Goal: Use online tool/utility: Utilize a website feature to perform a specific function

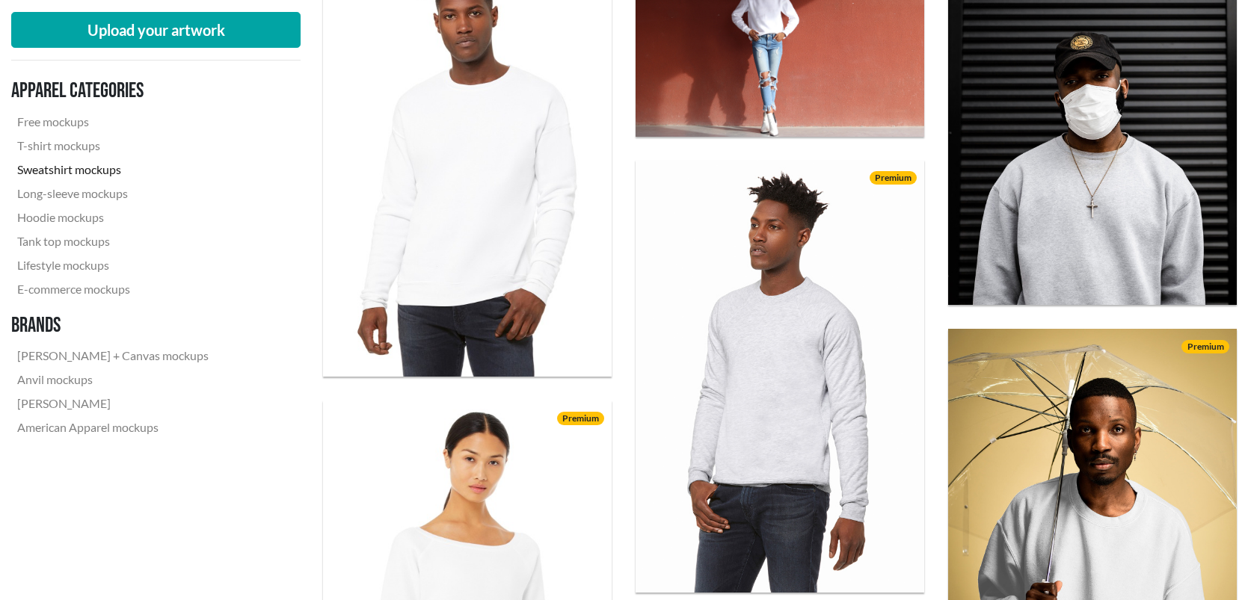
scroll to position [268, 0]
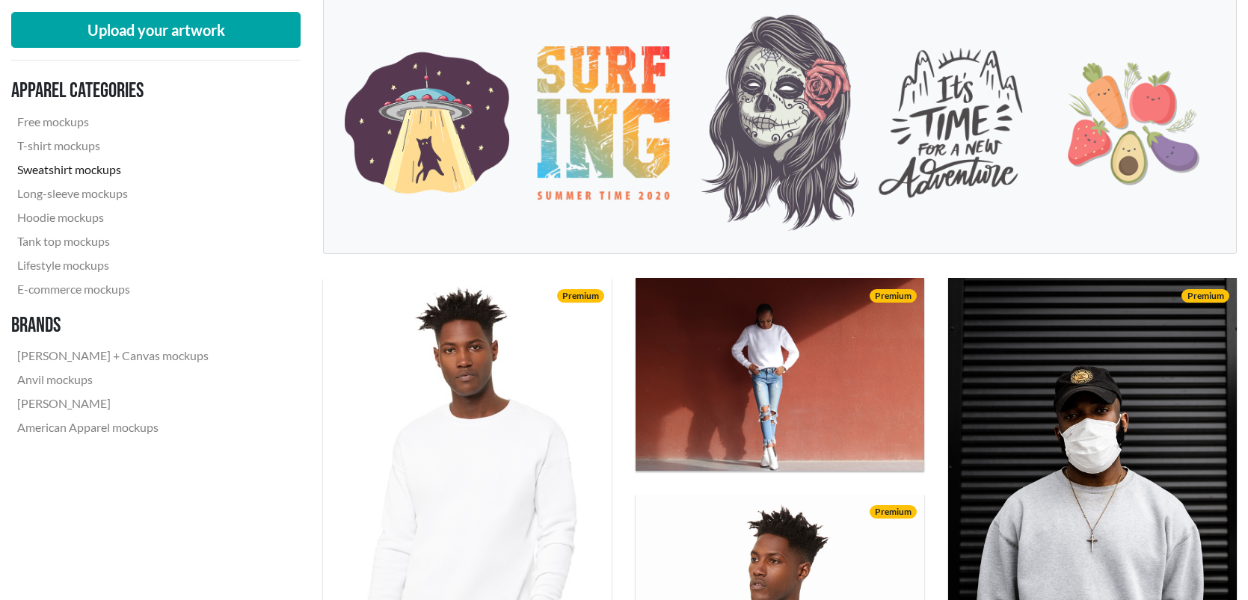
click at [174, 52] on div "Upload your artwork Apparel categories Free mockups T-shirt mockups Sweatshirt …" at bounding box center [155, 229] width 289 height 458
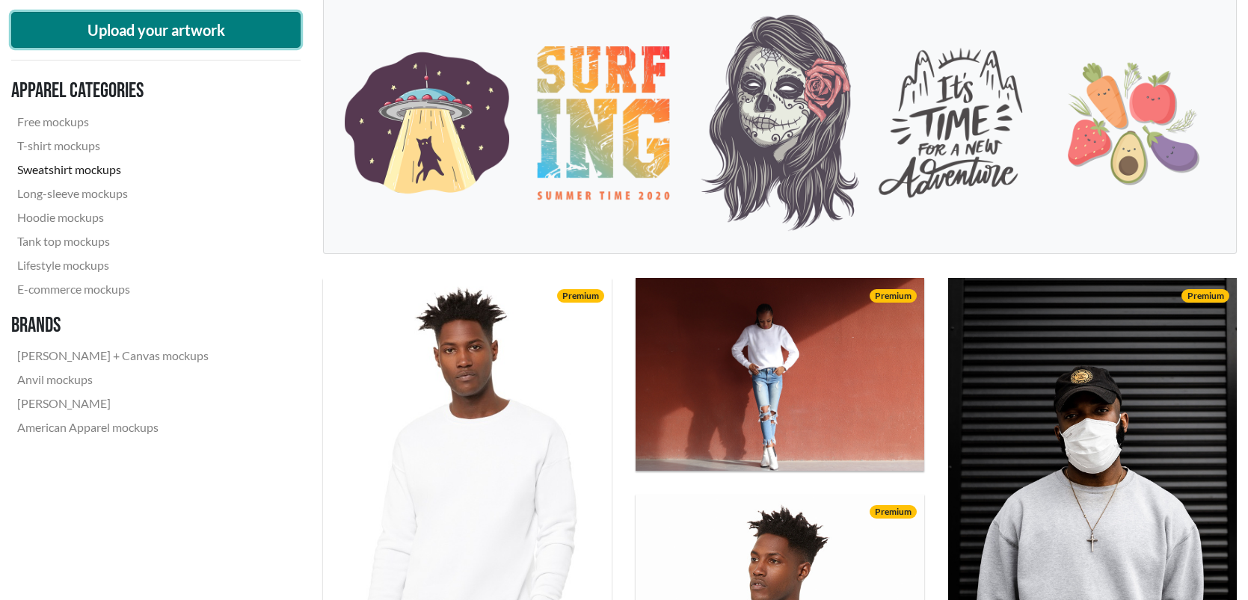
click at [173, 25] on button "Upload your artwork" at bounding box center [155, 30] width 289 height 36
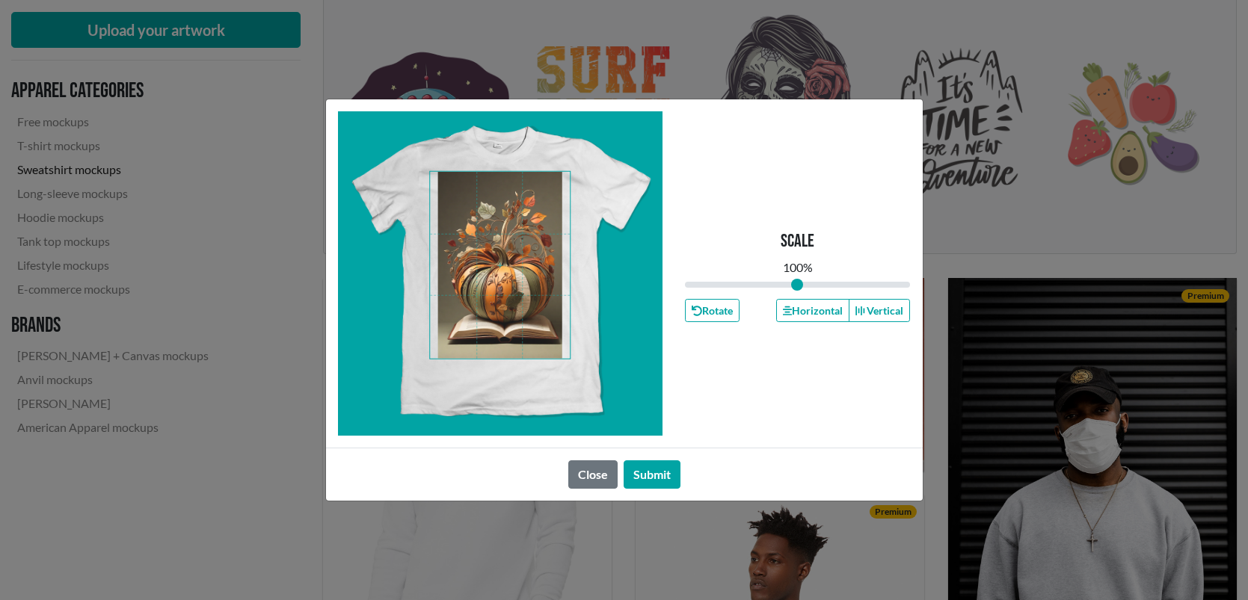
type input "1.1"
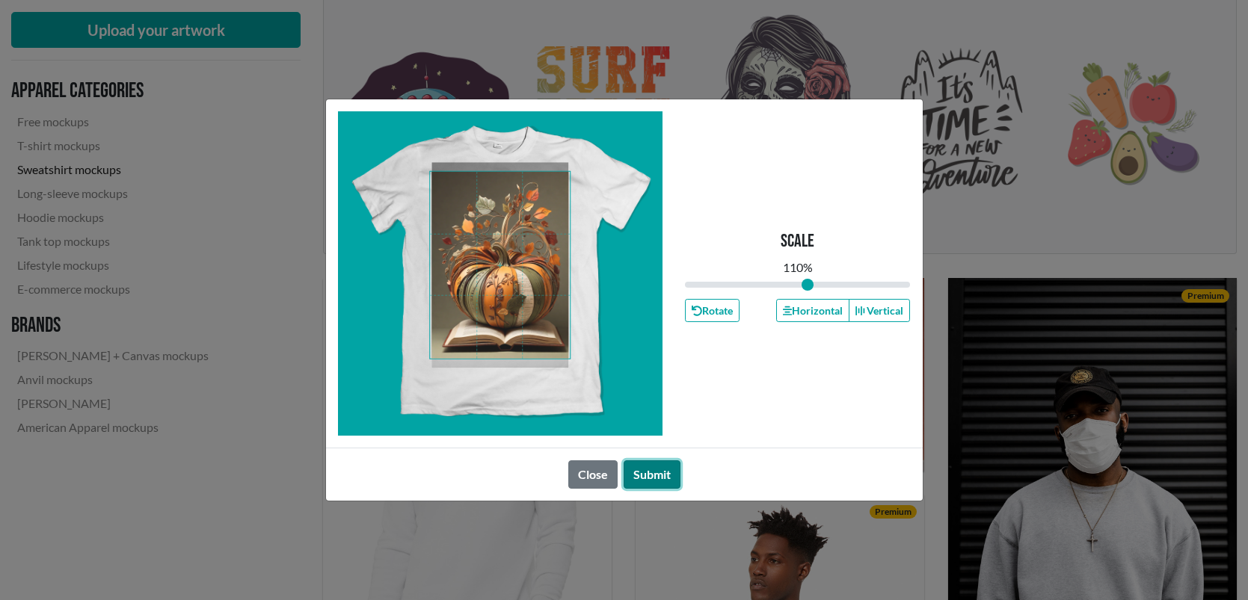
click at [648, 478] on button "Submit" at bounding box center [652, 475] width 57 height 28
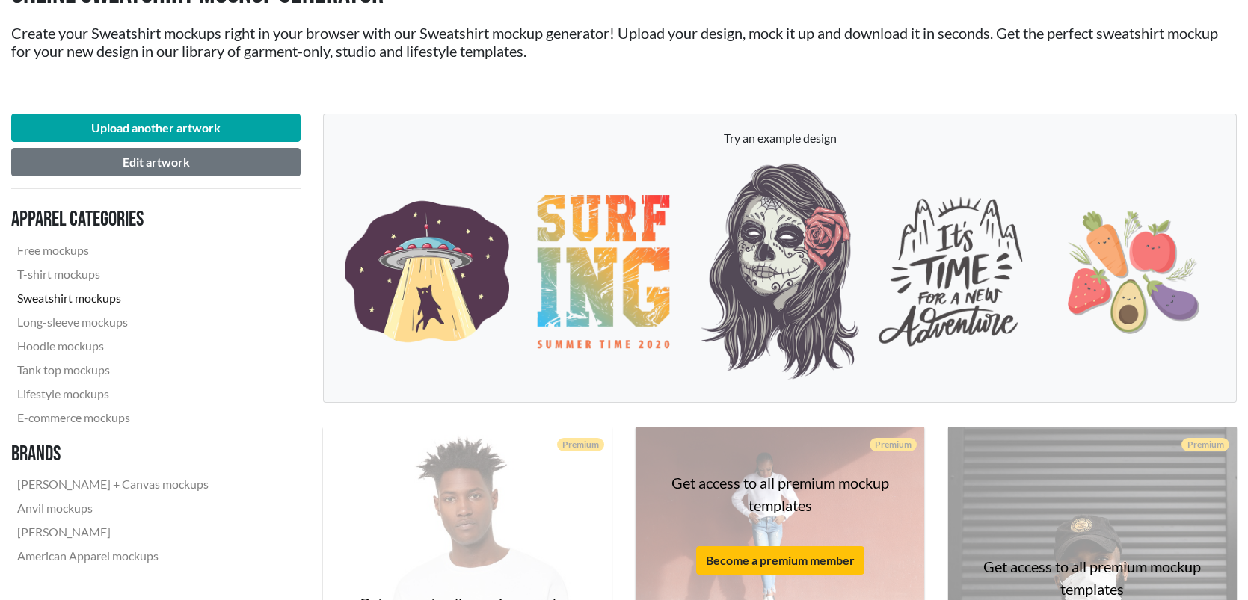
scroll to position [72, 0]
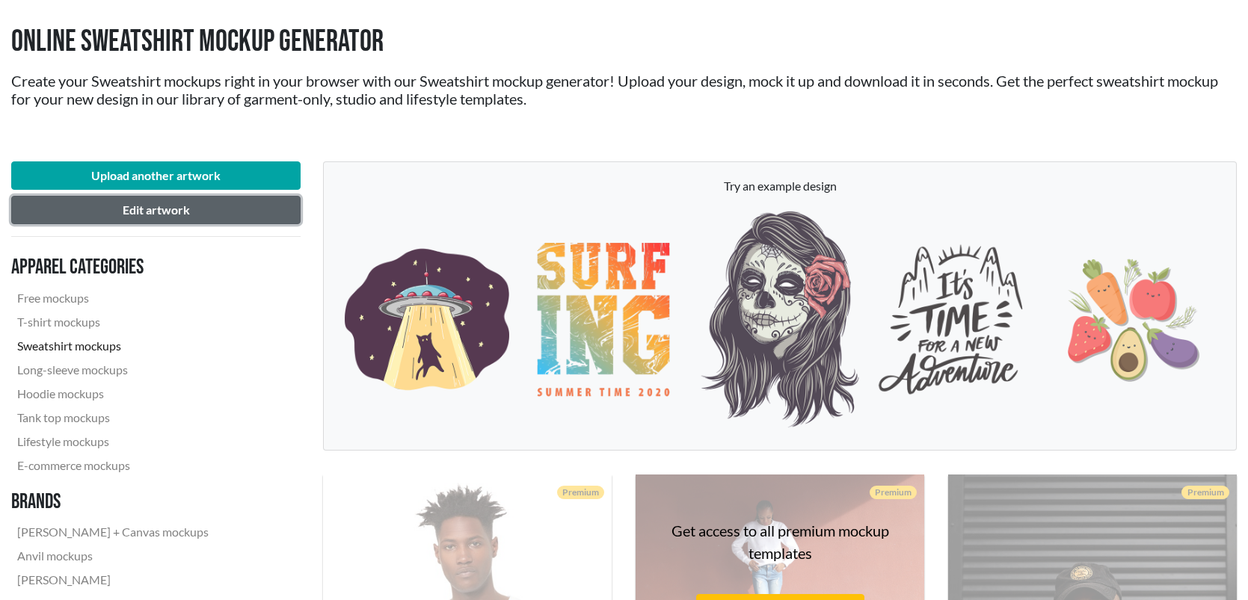
click at [196, 215] on button "Edit artwork" at bounding box center [155, 210] width 289 height 28
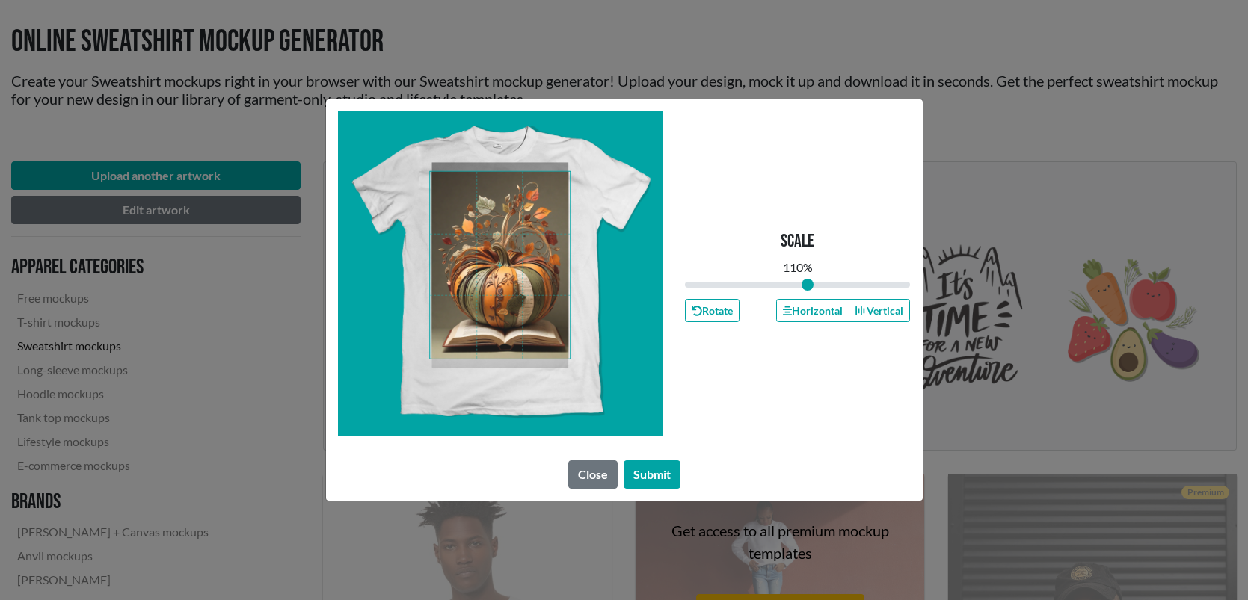
click at [511, 238] on span at bounding box center [500, 265] width 140 height 187
click at [659, 470] on button "Submit" at bounding box center [652, 475] width 57 height 28
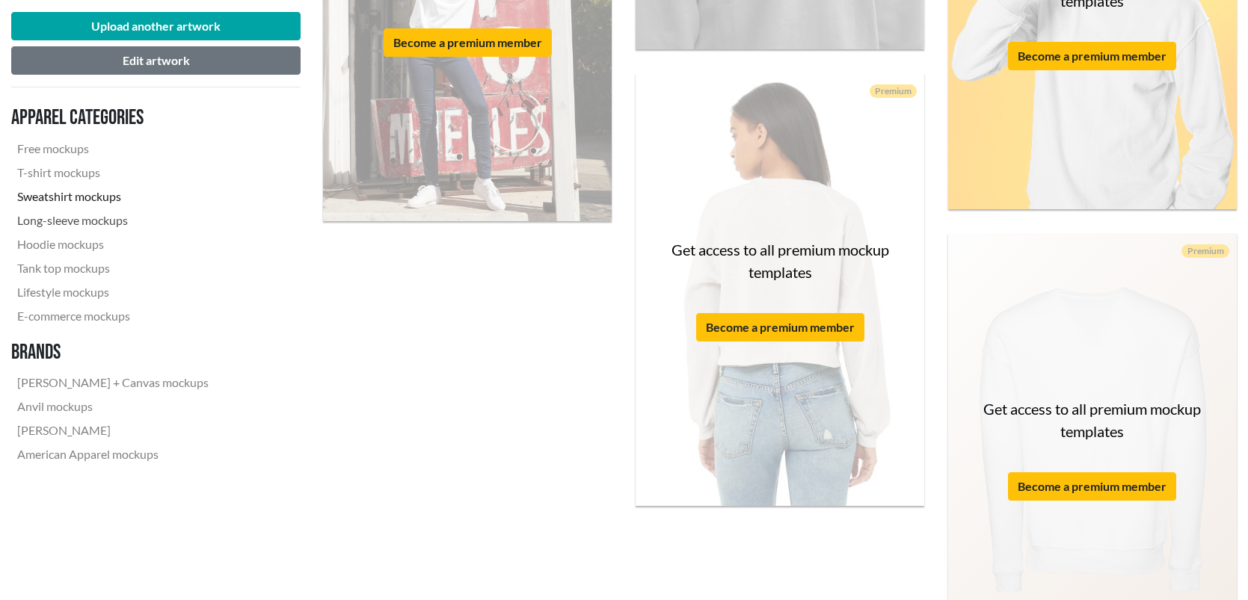
scroll to position [3379, 0]
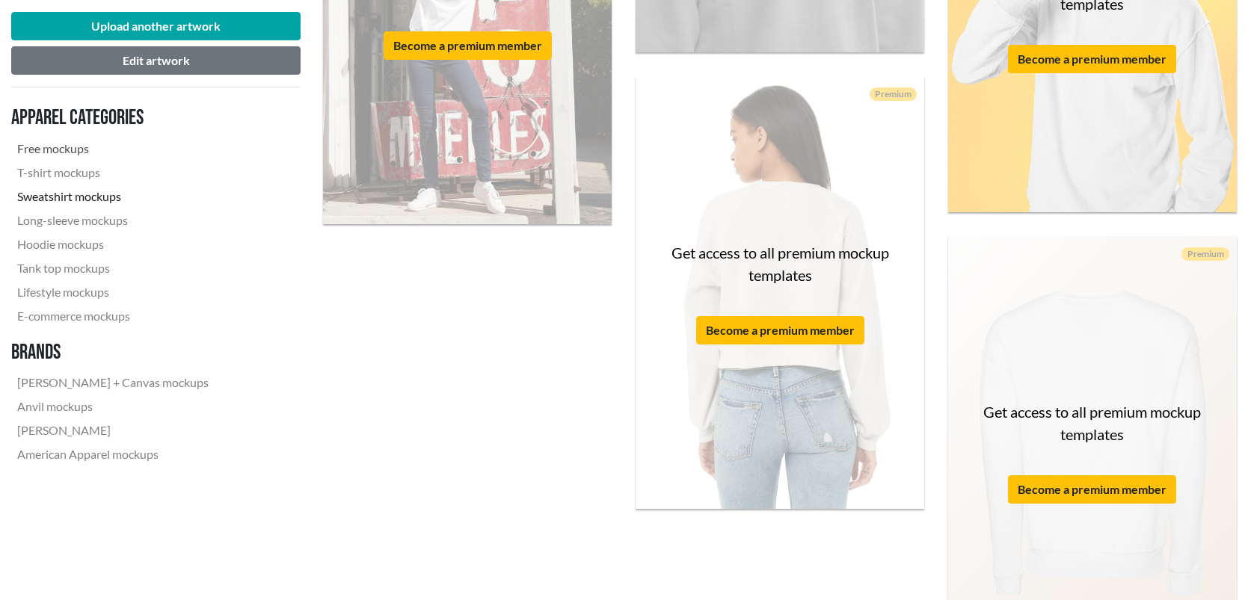
click at [61, 153] on link "Free mockups" at bounding box center [112, 149] width 203 height 24
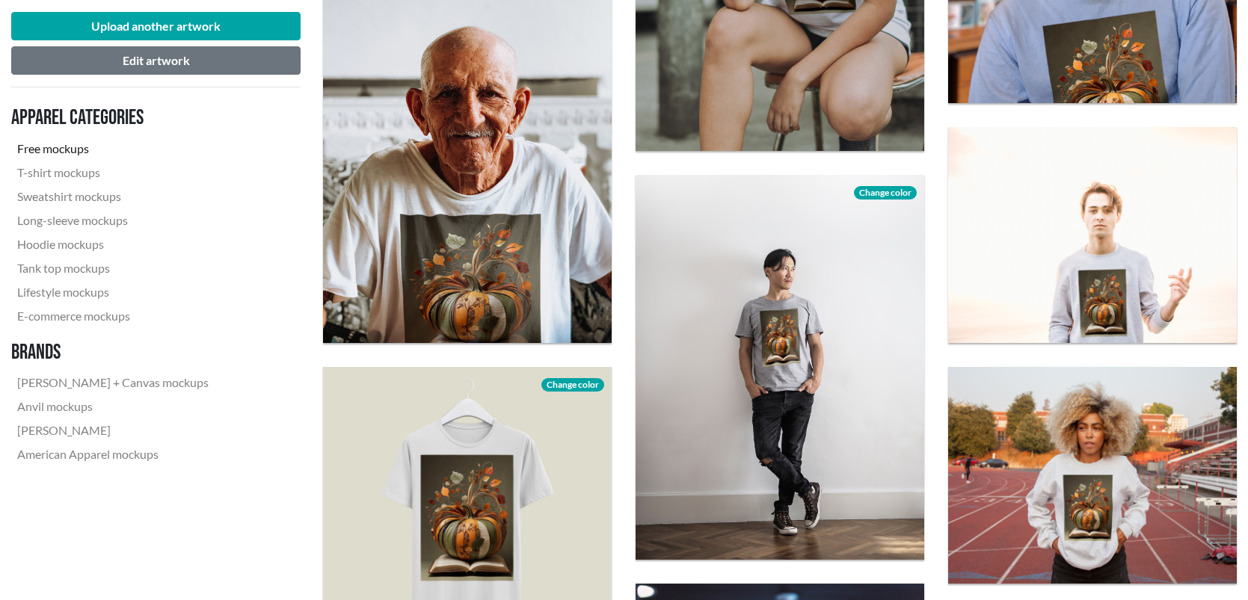
scroll to position [1164, 0]
